Goal: Communication & Community: Connect with others

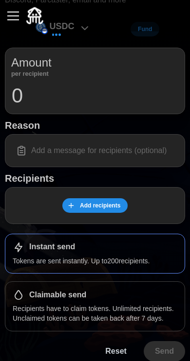
scroll to position [79, 0]
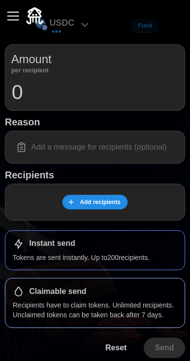
click at [40, 301] on p "Recipients have to claim tokens. Unlimited recipients. Unclaimed tokens can be …" at bounding box center [95, 311] width 164 height 20
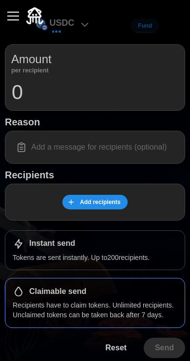
click at [45, 306] on p "Recipients have to claim tokens. Unlimited recipients. Unclaimed tokens can be …" at bounding box center [95, 311] width 164 height 20
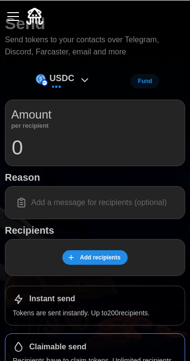
scroll to position [0, 0]
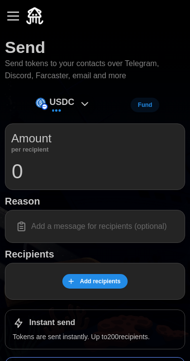
click at [84, 98] on icon at bounding box center [85, 104] width 12 height 12
click at [81, 100] on icon at bounding box center [85, 104] width 12 height 12
click at [73, 101] on p "USDC" at bounding box center [62, 102] width 25 height 14
click at [17, 16] on div "button" at bounding box center [13, 16] width 12 height 1
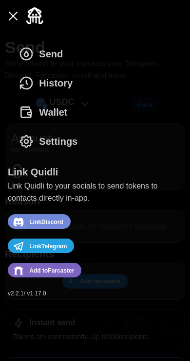
click at [74, 83] on button "History" at bounding box center [48, 83] width 81 height 29
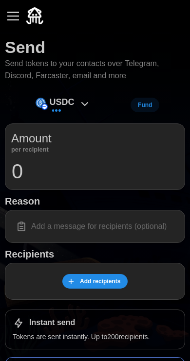
click at [26, 12] on img at bounding box center [34, 15] width 17 height 17
click at [7, 13] on button "button" at bounding box center [13, 16] width 17 height 17
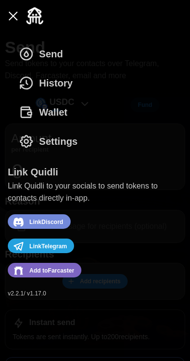
click at [62, 107] on span "Wallet" at bounding box center [53, 112] width 28 height 28
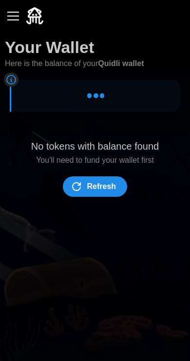
click at [106, 183] on span "Refresh" at bounding box center [101, 186] width 29 height 19
click at [109, 183] on span "Refresh" at bounding box center [101, 186] width 29 height 19
click at [105, 182] on span "Refresh" at bounding box center [101, 186] width 29 height 19
click at [15, 10] on button "button" at bounding box center [13, 16] width 17 height 17
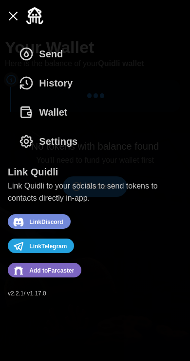
click at [33, 275] on span "Add to [GEOGRAPHIC_DATA]" at bounding box center [51, 271] width 45 height 13
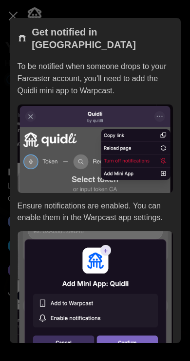
click at [118, 138] on div "Get notified in [GEOGRAPHIC_DATA] To be notified when someone drops to your Far…" at bounding box center [95, 210] width 155 height 369
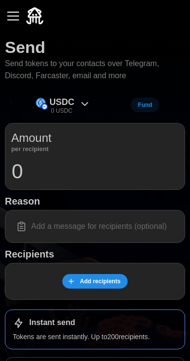
click at [17, 14] on button "button" at bounding box center [13, 16] width 17 height 17
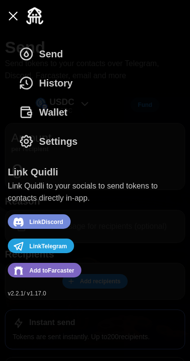
click at [66, 270] on span "Add to Farcaster" at bounding box center [51, 271] width 45 height 13
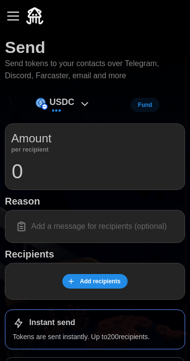
click at [5, 15] on button "button" at bounding box center [13, 16] width 17 height 17
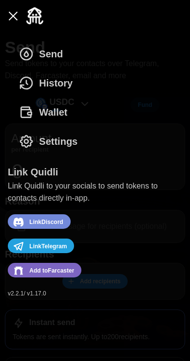
click at [69, 113] on button "Wallet" at bounding box center [45, 112] width 75 height 29
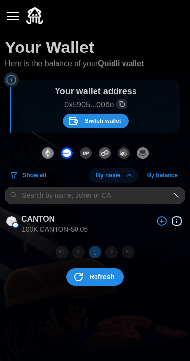
click at [107, 119] on span "Switch wallet" at bounding box center [102, 121] width 36 height 14
click at [96, 119] on span "Switch wallet" at bounding box center [102, 121] width 36 height 14
click at [100, 121] on span "Switch wallet" at bounding box center [102, 121] width 36 height 14
click at [52, 151] on img "dots" at bounding box center [48, 153] width 12 height 12
click at [88, 153] on img "dots" at bounding box center [86, 153] width 12 height 12
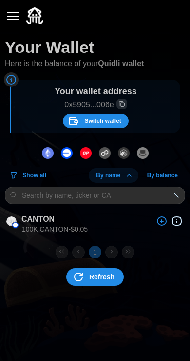
click at [69, 153] on img "dots" at bounding box center [67, 153] width 12 height 12
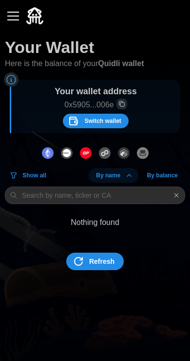
click at [41, 147] on button "dots" at bounding box center [47, 153] width 17 height 20
click at [52, 147] on img "dots" at bounding box center [48, 153] width 12 height 12
click at [65, 149] on img "dots" at bounding box center [67, 153] width 12 height 12
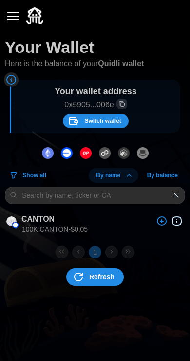
click at [99, 119] on span "Switch wallet" at bounding box center [102, 121] width 36 height 14
click at [9, 18] on button "button" at bounding box center [13, 16] width 17 height 17
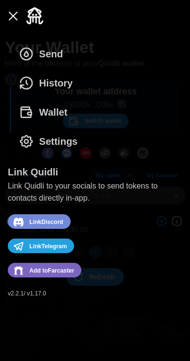
click at [71, 139] on span "Settings" at bounding box center [58, 141] width 38 height 28
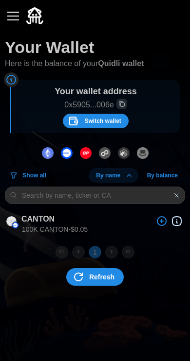
click at [18, 16] on div "button" at bounding box center [13, 16] width 12 height 1
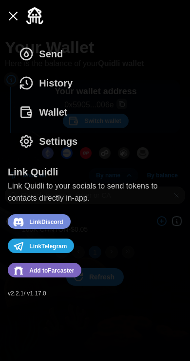
click at [63, 110] on span "Wallet" at bounding box center [53, 112] width 28 height 28
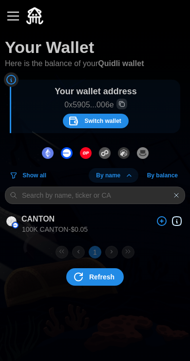
click at [15, 16] on div "button" at bounding box center [13, 16] width 12 height 1
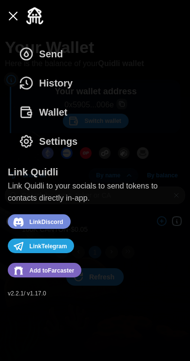
click at [69, 84] on span "History" at bounding box center [56, 83] width 34 height 28
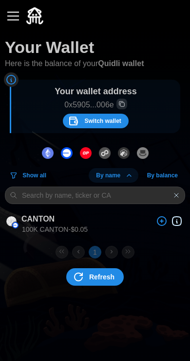
click at [105, 275] on span "Refresh" at bounding box center [101, 277] width 25 height 17
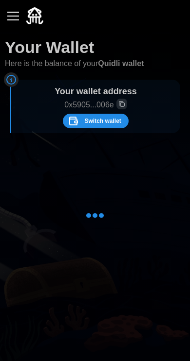
click at [15, 21] on button "button" at bounding box center [13, 16] width 17 height 17
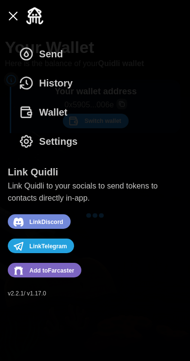
click at [53, 81] on span "History" at bounding box center [56, 83] width 34 height 28
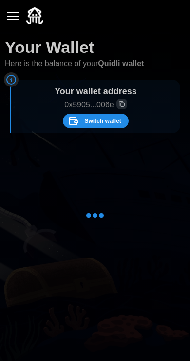
click at [15, 17] on button "button" at bounding box center [13, 16] width 17 height 17
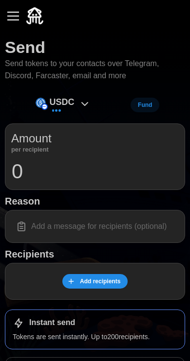
click at [7, 17] on div "button" at bounding box center [13, 16] width 12 height 1
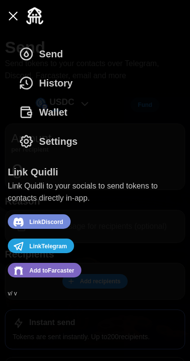
click at [11, 20] on button "button" at bounding box center [13, 16] width 17 height 17
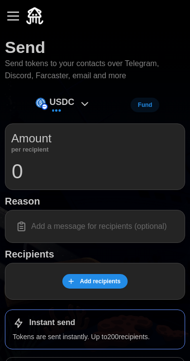
click at [81, 103] on icon at bounding box center [85, 104] width 12 height 12
click at [144, 104] on span "Fund" at bounding box center [145, 105] width 14 height 14
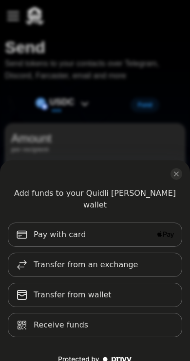
click at [174, 174] on icon "close modal" at bounding box center [176, 174] width 8 height 8
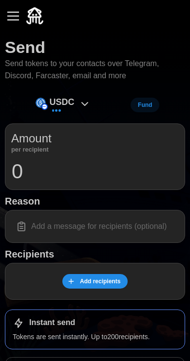
click at [16, 18] on button "button" at bounding box center [13, 16] width 17 height 17
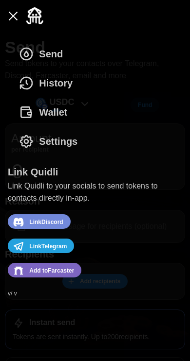
click at [47, 89] on span "History" at bounding box center [56, 83] width 34 height 28
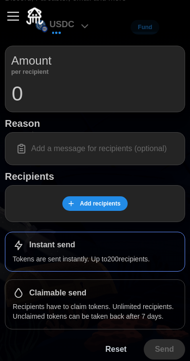
scroll to position [79, 0]
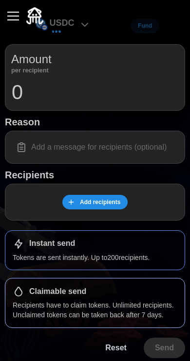
click at [27, 297] on div "Claimable send Recipients have to claim tokens. Unlimited recipients. Unclaimed…" at bounding box center [95, 303] width 180 height 50
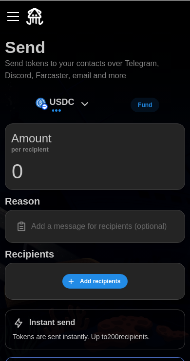
scroll to position [0, 0]
click at [14, 16] on div "button" at bounding box center [13, 16] width 12 height 1
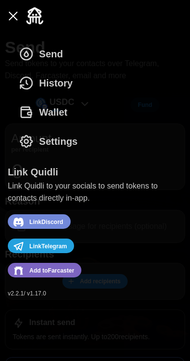
click at [64, 85] on span "History" at bounding box center [56, 83] width 34 height 28
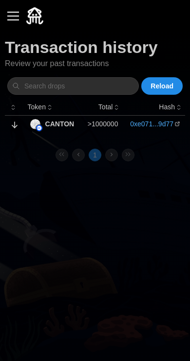
click at [15, 16] on div "button" at bounding box center [13, 16] width 12 height 1
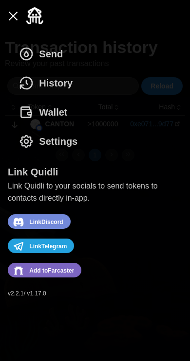
click at [68, 113] on button "Wallet" at bounding box center [45, 112] width 75 height 29
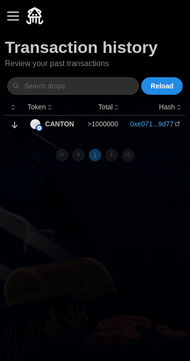
click at [15, 17] on div "button" at bounding box center [13, 16] width 12 height 1
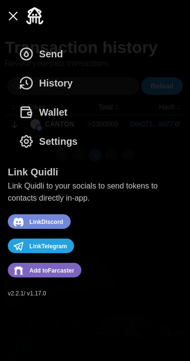
click at [64, 143] on span "Settings" at bounding box center [58, 141] width 38 height 28
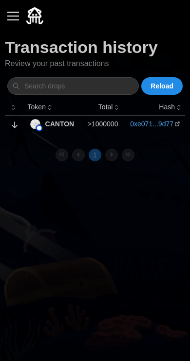
click at [15, 17] on button "button" at bounding box center [13, 16] width 17 height 17
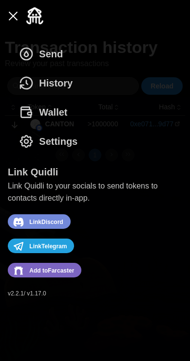
click at [63, 54] on span "Send" at bounding box center [51, 54] width 24 height 28
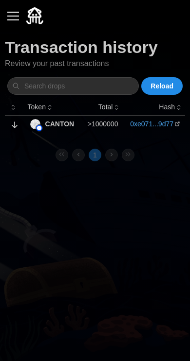
click at [17, 17] on button "button" at bounding box center [13, 16] width 17 height 17
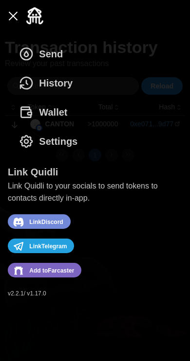
click at [34, 276] on span "Add to [GEOGRAPHIC_DATA]" at bounding box center [51, 271] width 45 height 13
